Goal: Information Seeking & Learning: Learn about a topic

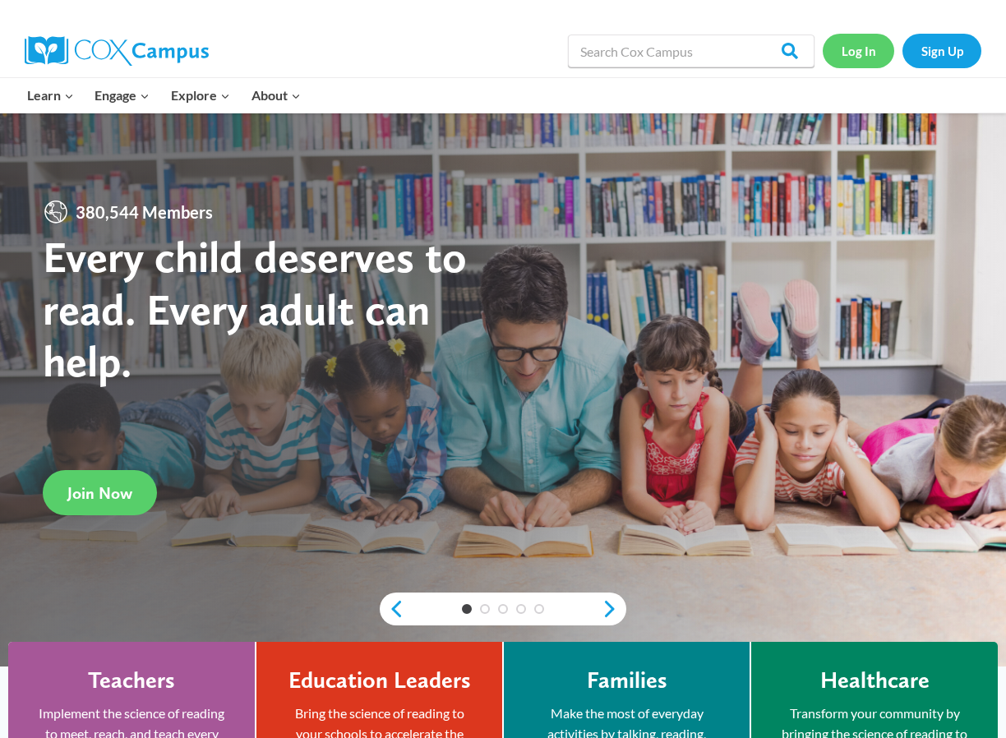
drag, startPoint x: 0, startPoint y: 0, endPoint x: 860, endPoint y: 51, distance: 862.0
click at [860, 51] on link "Log In" at bounding box center [859, 51] width 72 height 34
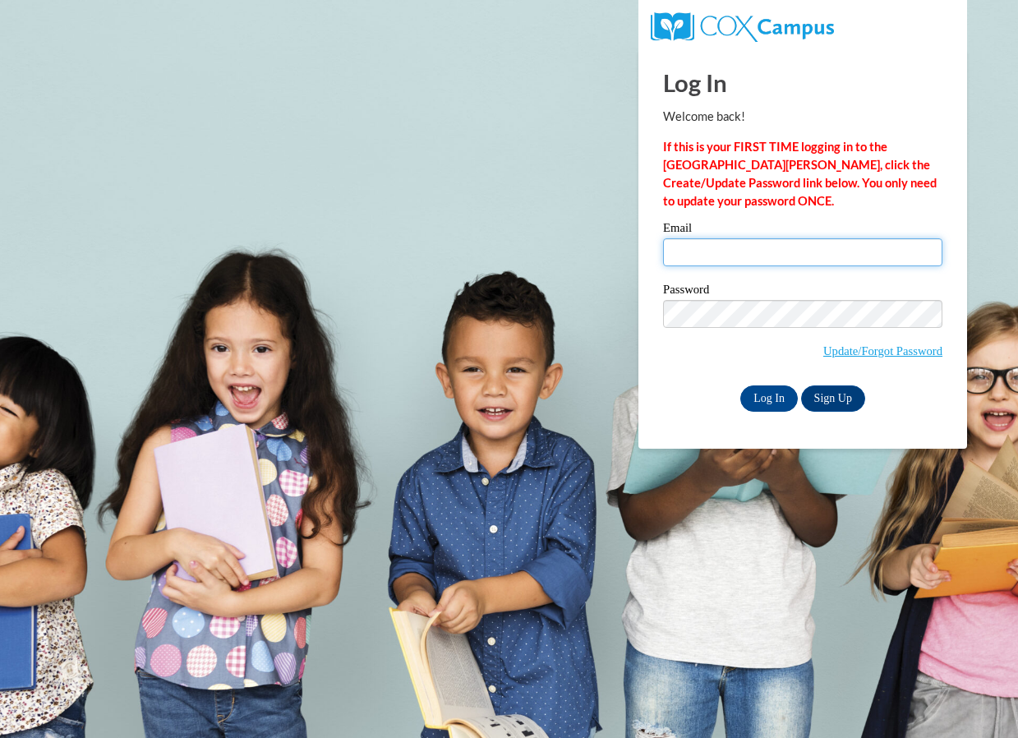
click at [785, 243] on input "Email" at bounding box center [802, 252] width 279 height 28
type input "[EMAIL_ADDRESS][DOMAIN_NAME]"
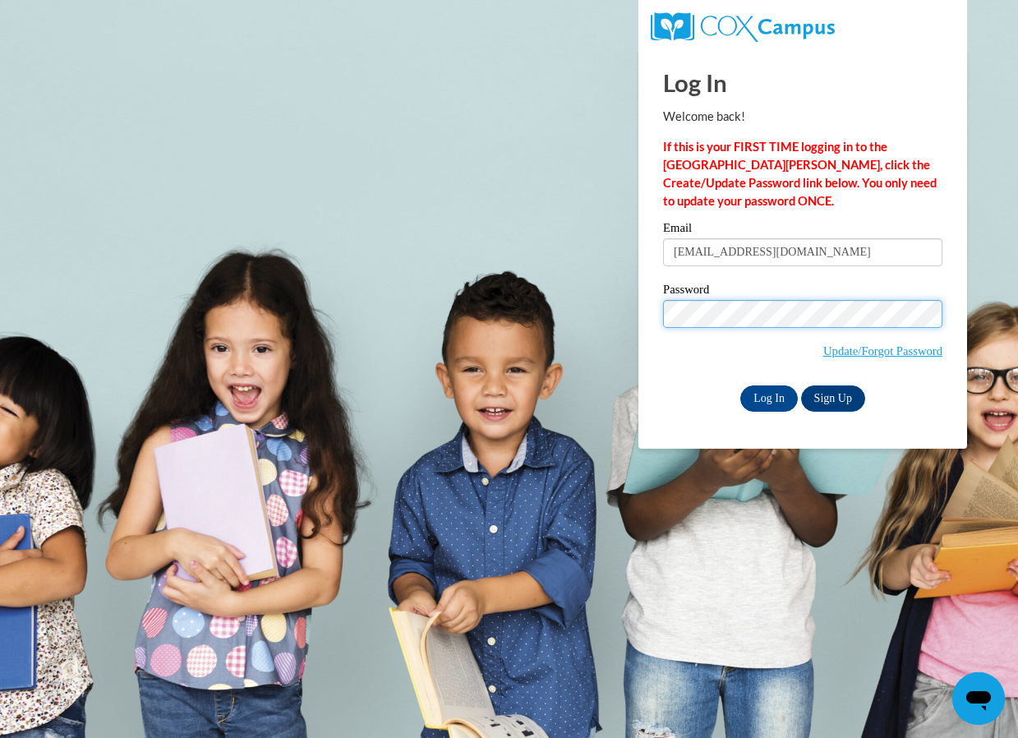
click at [740, 385] on input "Log In" at bounding box center [769, 398] width 58 height 26
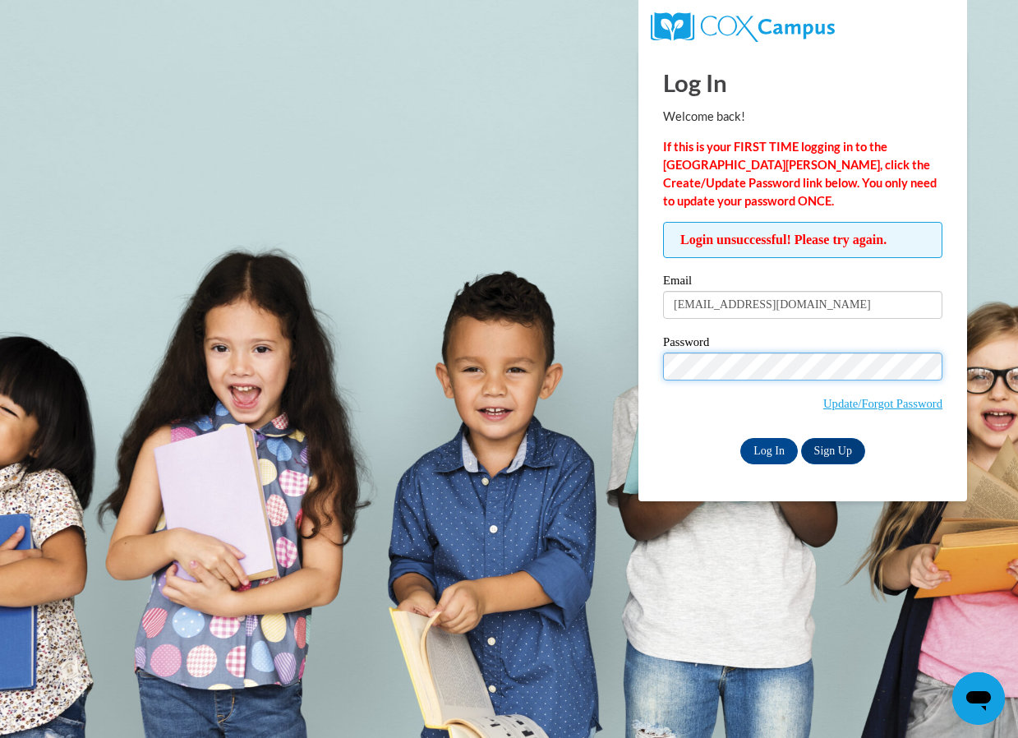
click at [740, 438] on input "Log In" at bounding box center [769, 451] width 58 height 26
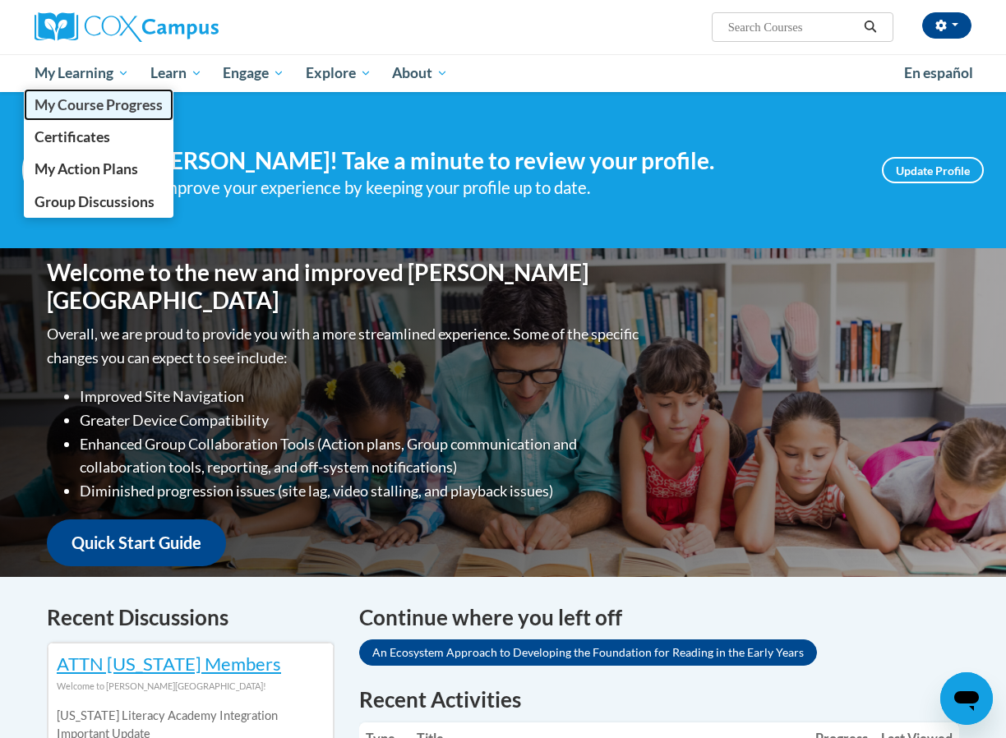
click at [93, 109] on span "My Course Progress" at bounding box center [99, 104] width 128 height 17
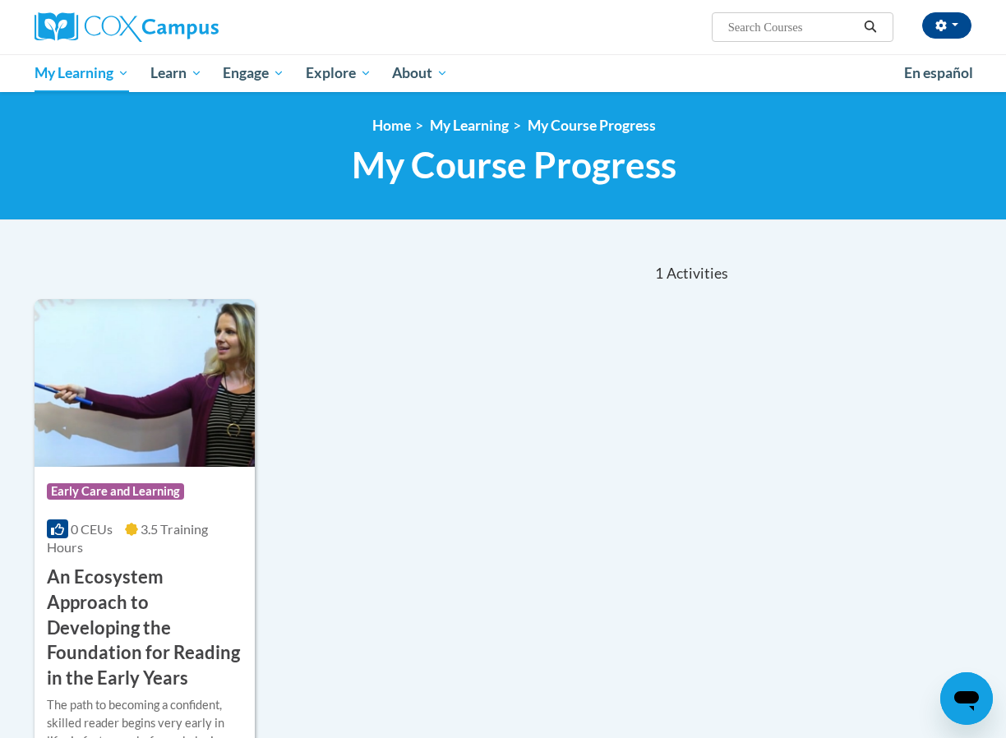
click at [180, 582] on h3 "An Ecosystem Approach to Developing the Foundation for Reading in the Early Yea…" at bounding box center [145, 628] width 196 height 127
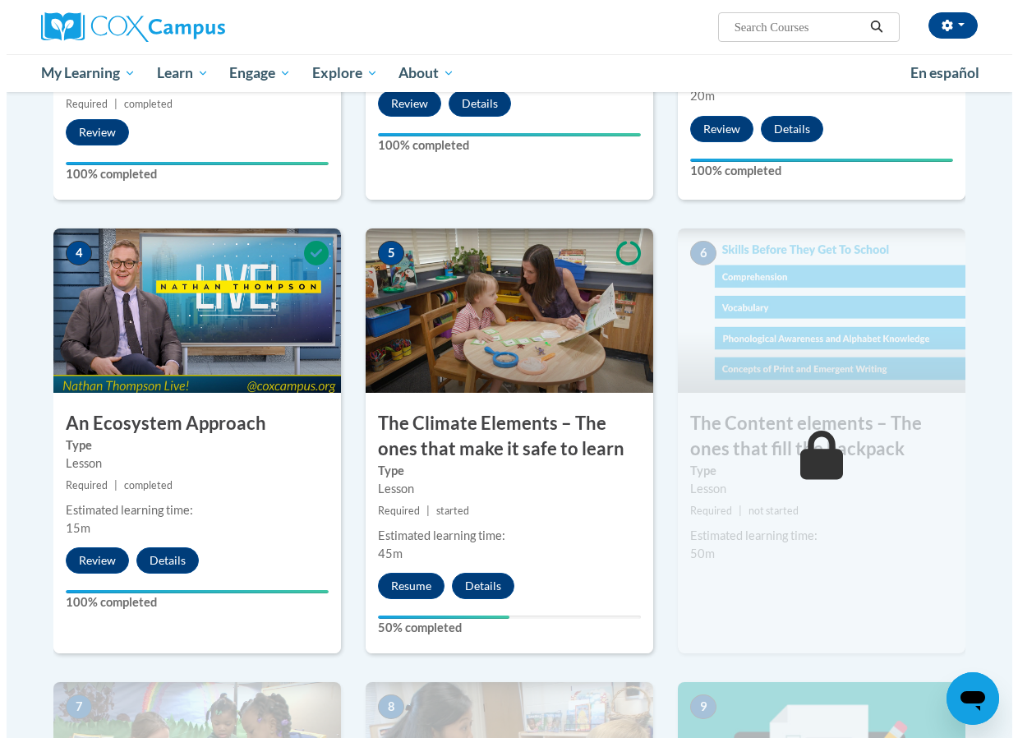
scroll to position [904, 0]
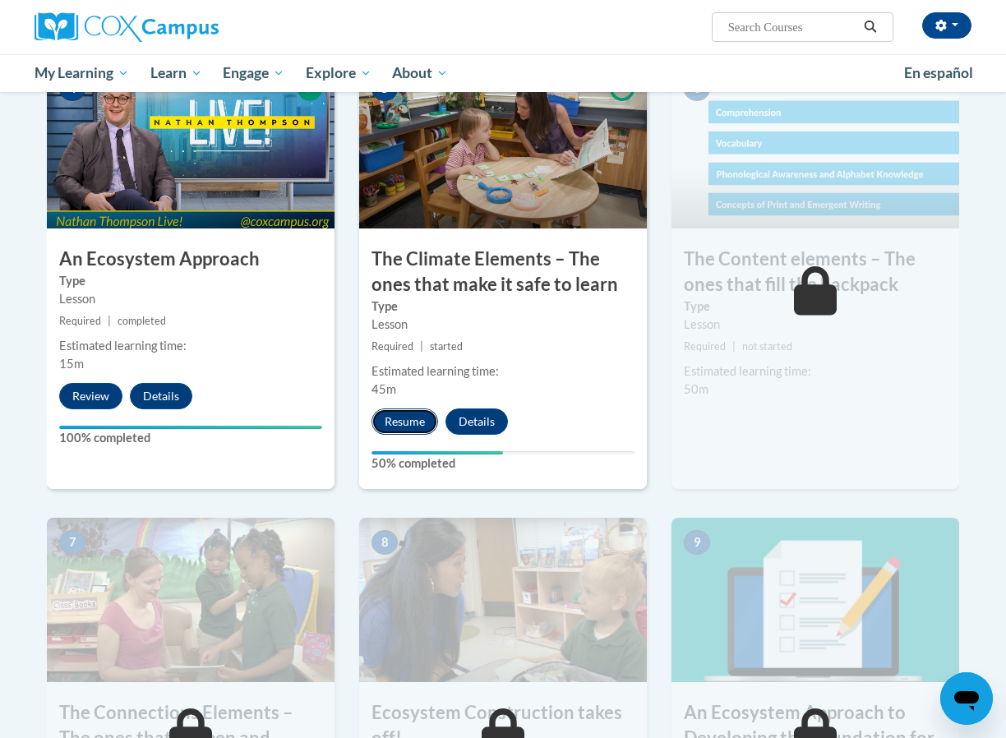
click at [401, 429] on button "Resume" at bounding box center [404, 421] width 67 height 26
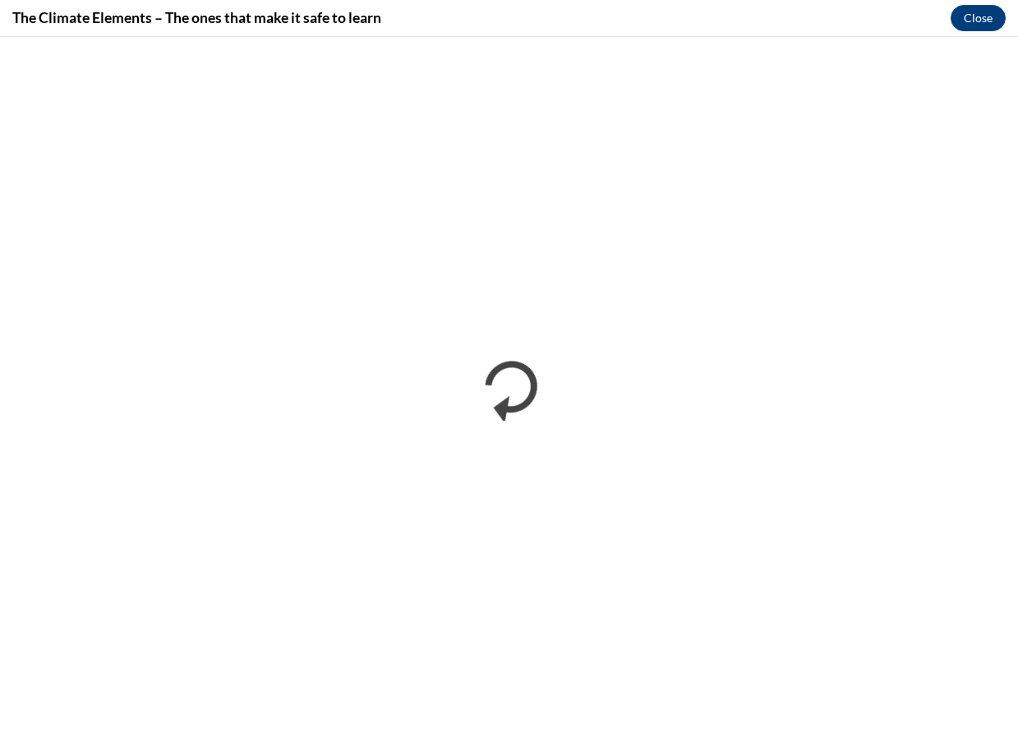
scroll to position [0, 0]
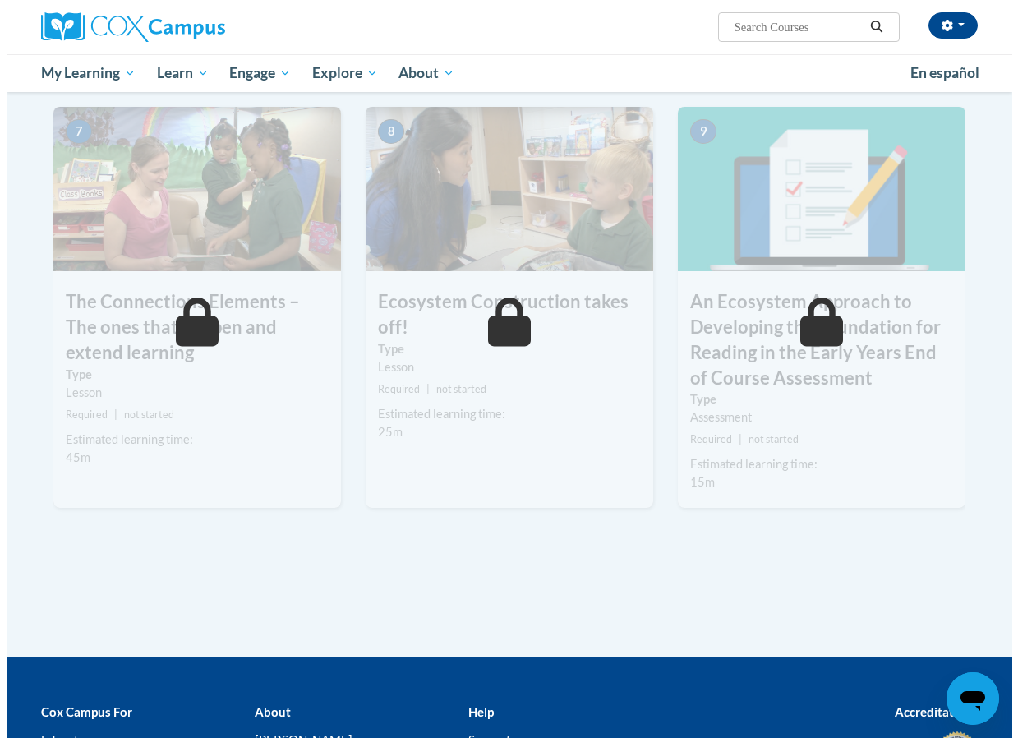
scroll to position [904, 0]
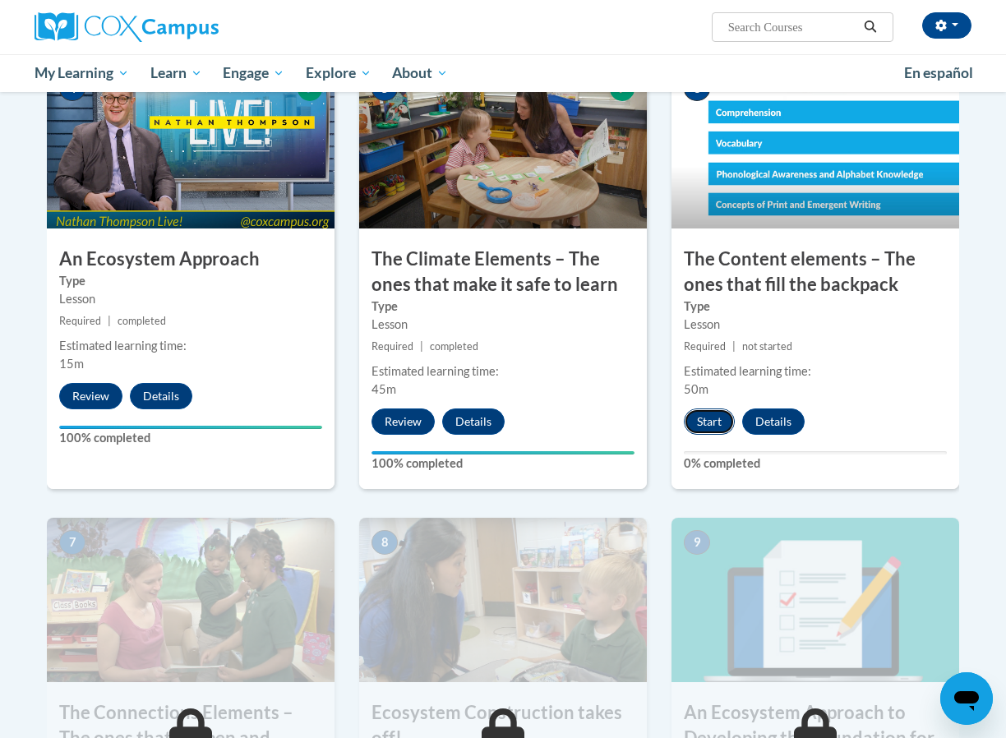
click at [704, 431] on button "Start" at bounding box center [709, 421] width 51 height 26
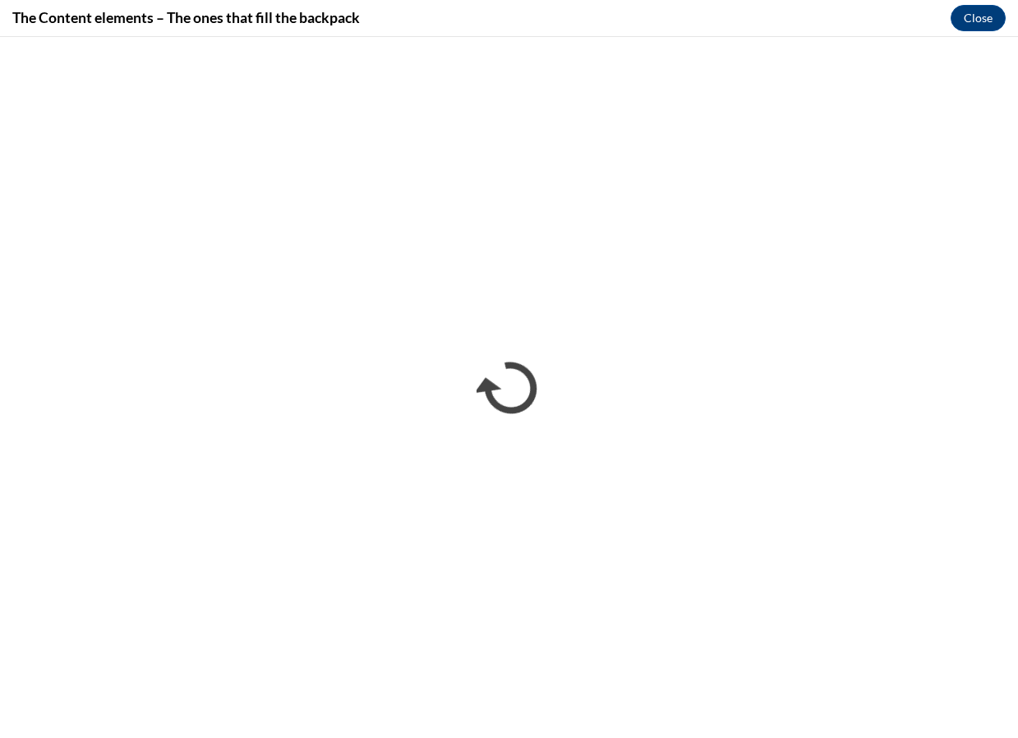
scroll to position [0, 0]
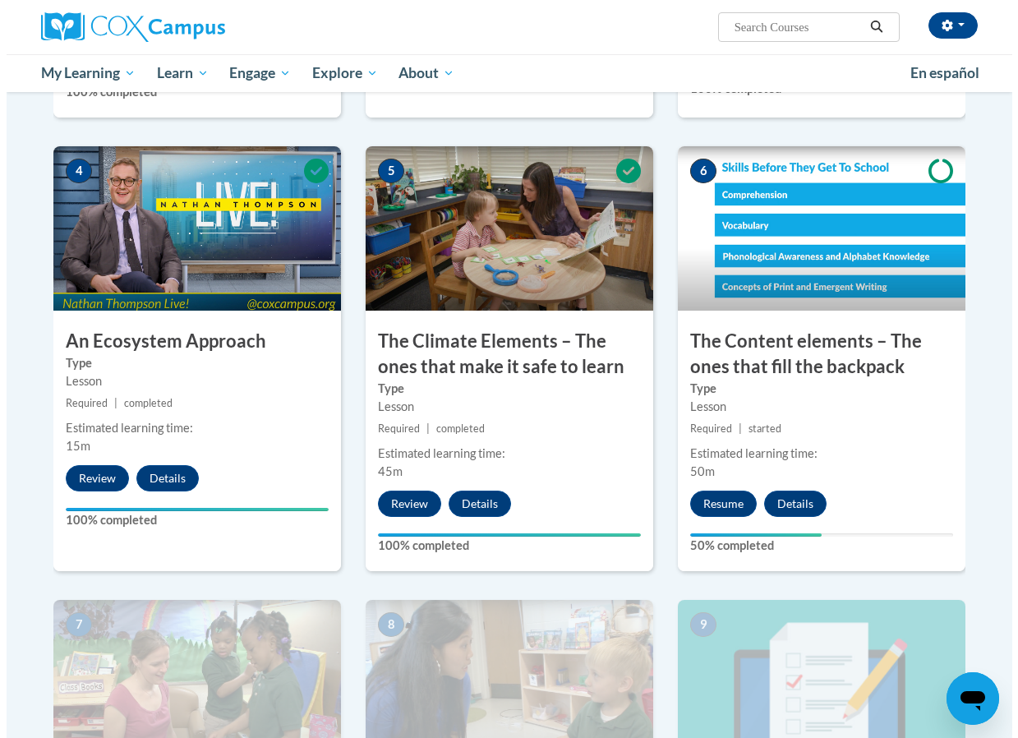
scroll to position [904, 0]
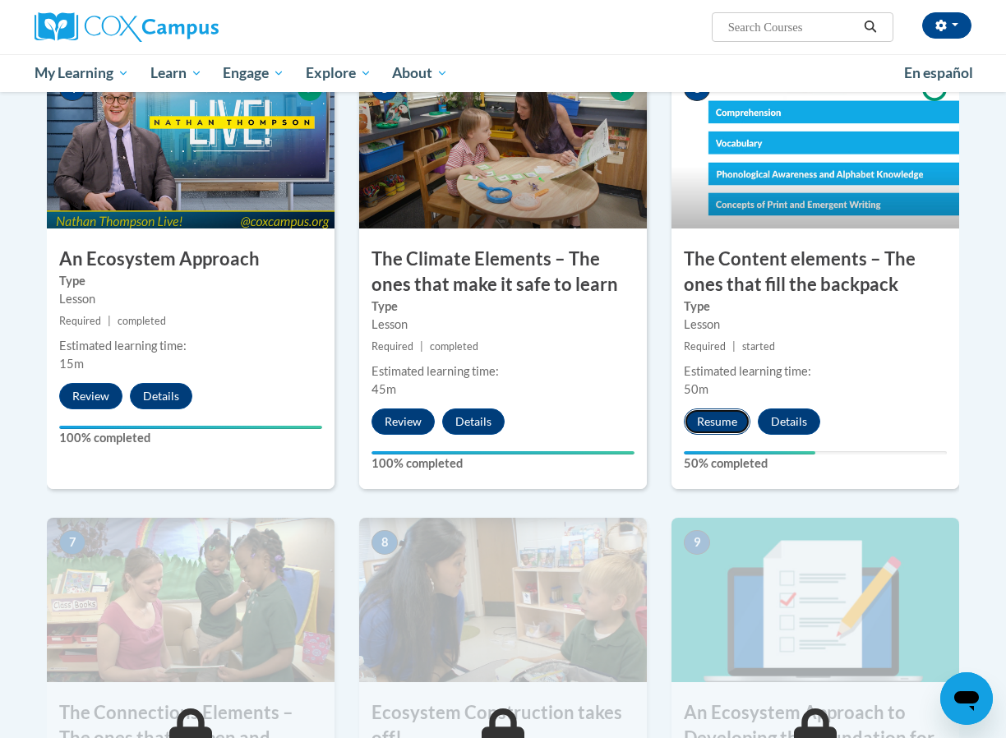
click at [717, 422] on button "Resume" at bounding box center [717, 421] width 67 height 26
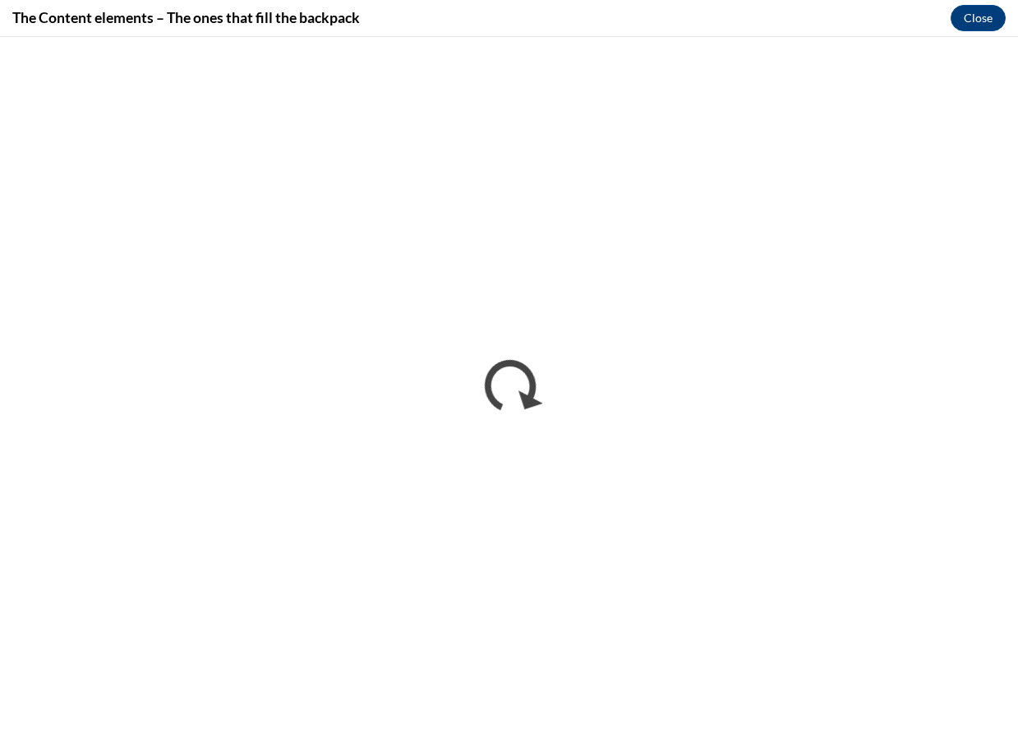
scroll to position [0, 0]
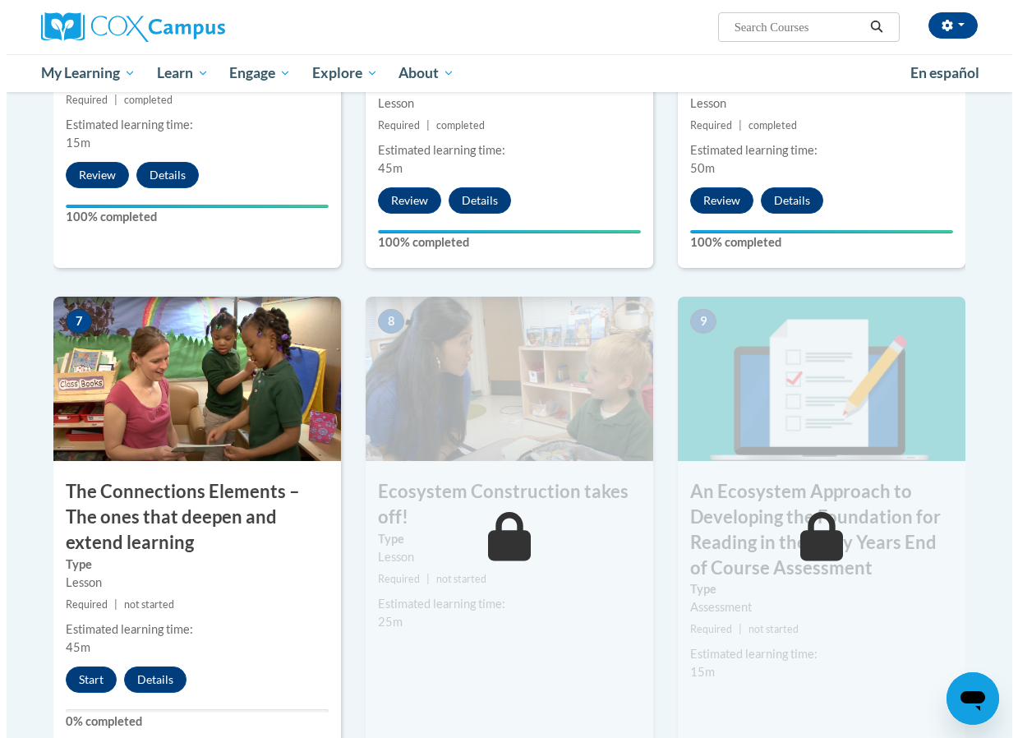
scroll to position [1289, 0]
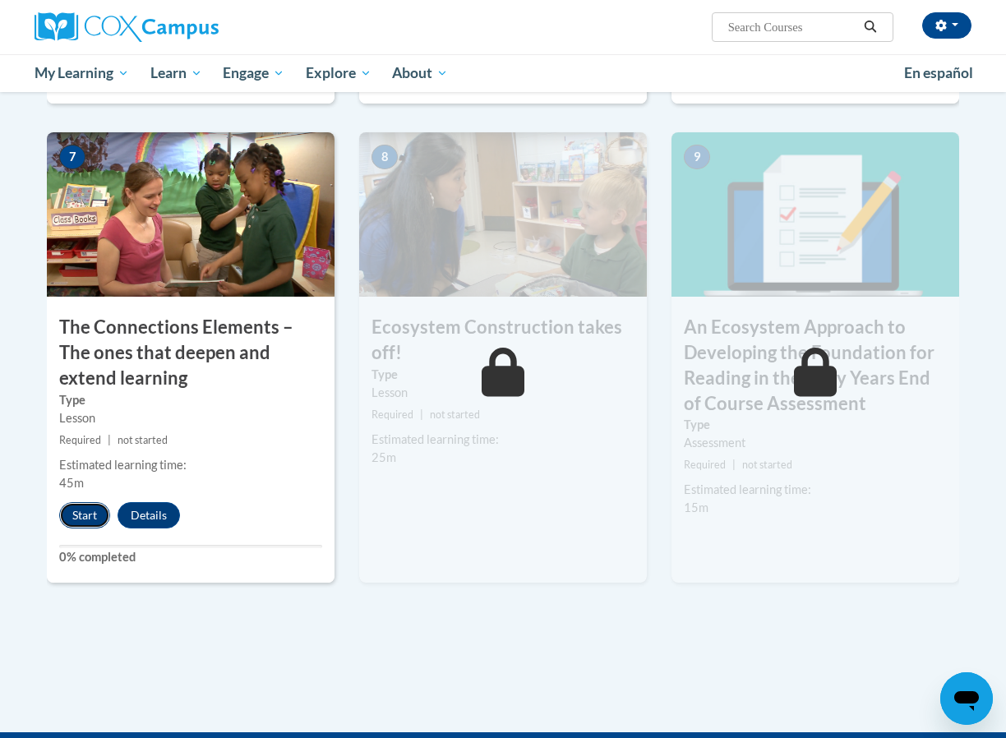
click at [90, 518] on button "Start" at bounding box center [84, 515] width 51 height 26
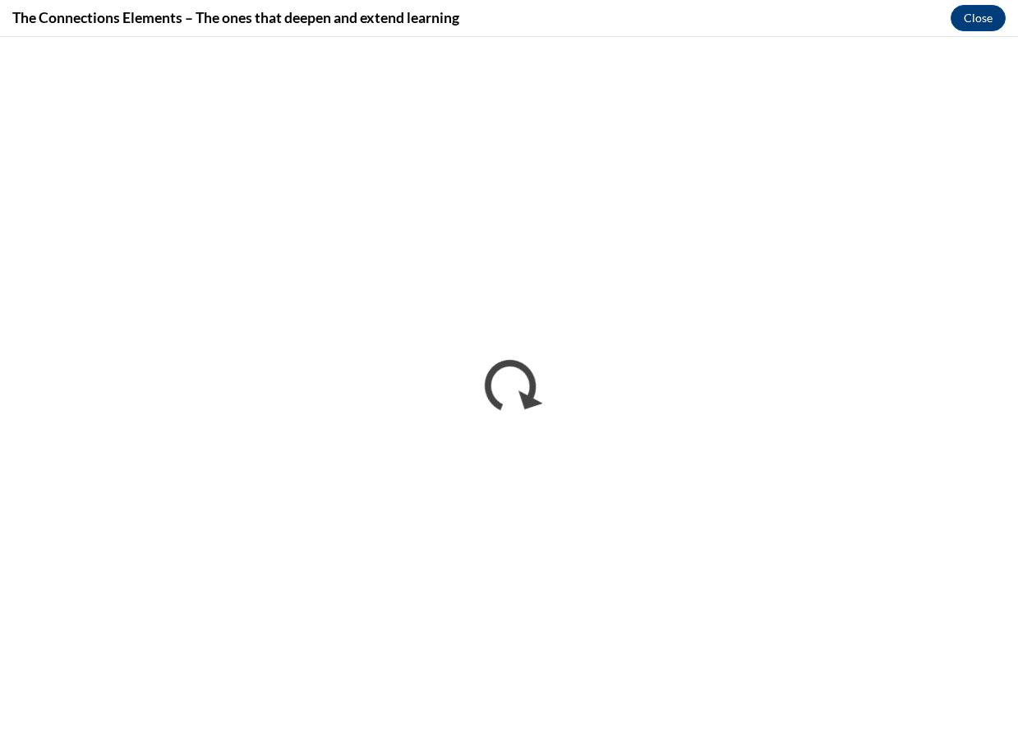
scroll to position [0, 0]
